Goal: Information Seeking & Learning: Learn about a topic

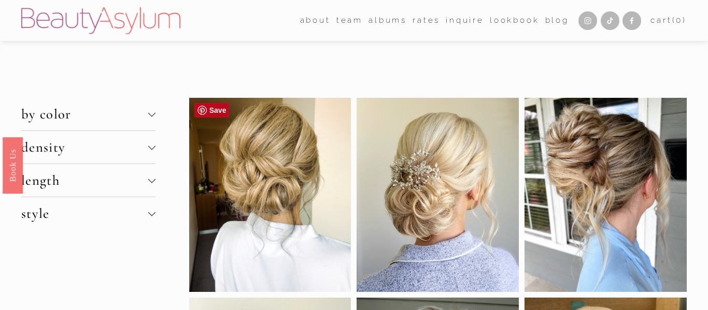
click at [291, 193] on div at bounding box center [270, 195] width 162 height 194
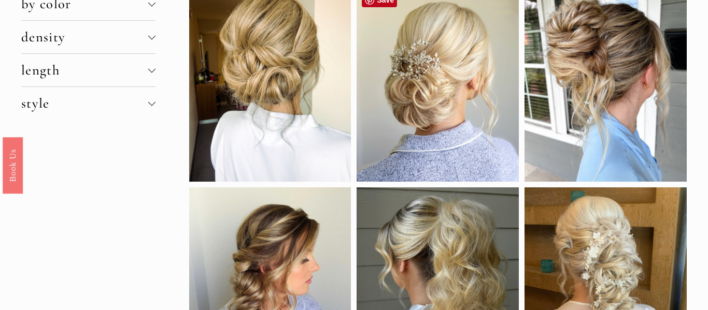
scroll to position [111, 0]
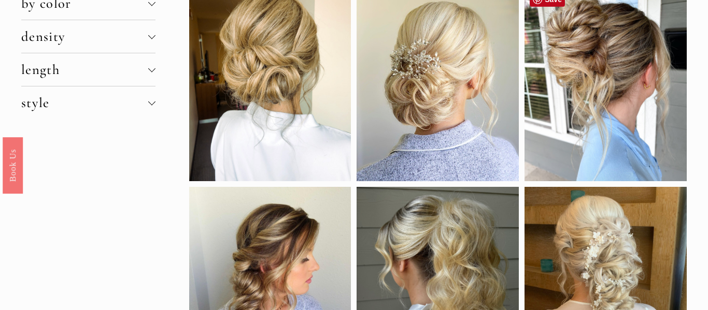
click at [590, 163] on div at bounding box center [605, 84] width 162 height 194
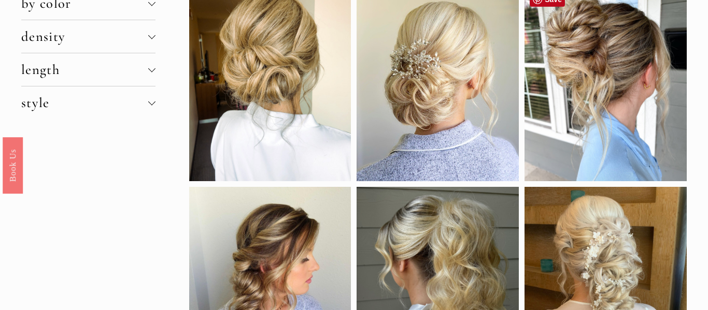
click at [590, 163] on div at bounding box center [605, 84] width 162 height 194
